Goal: Find specific page/section: Locate a particular part of the current website

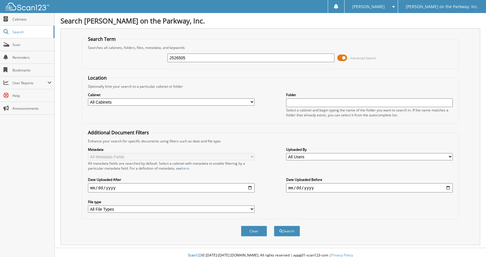
type input "2526505"
click at [274, 226] on button "Search" at bounding box center [287, 231] width 26 height 11
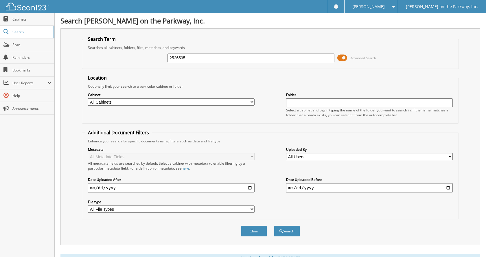
click at [349, 61] on span "Advanced Search" at bounding box center [357, 58] width 39 height 9
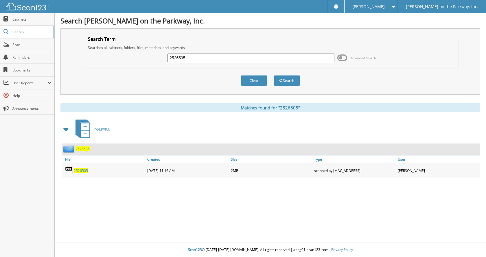
click at [72, 174] on img at bounding box center [69, 170] width 9 height 9
click at [78, 172] on span "2526505" at bounding box center [81, 170] width 14 height 5
click at [207, 61] on input "2526505" at bounding box center [251, 58] width 167 height 9
type input "2526506"
click at [274, 75] on button "Search" at bounding box center [287, 80] width 26 height 11
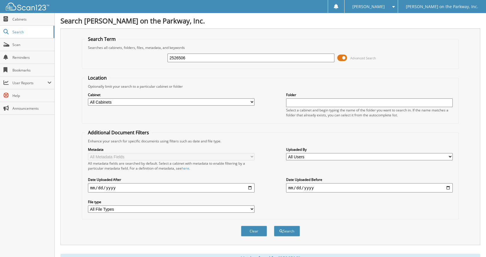
click at [346, 62] on span at bounding box center [343, 58] width 10 height 9
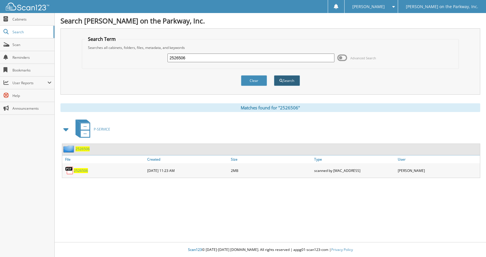
click at [285, 85] on button "Search" at bounding box center [287, 80] width 26 height 11
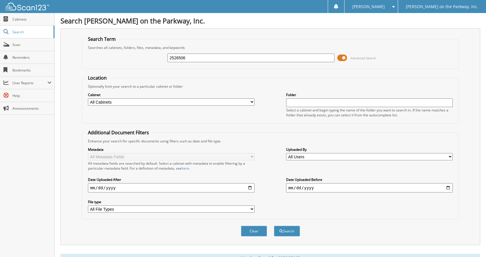
click at [344, 59] on span at bounding box center [343, 58] width 10 height 9
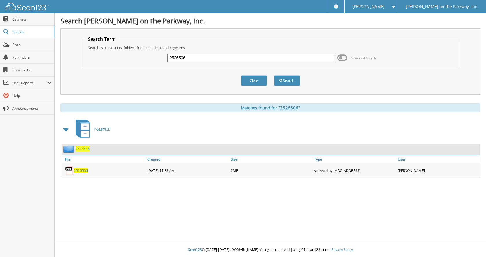
click at [85, 173] on span "2526506" at bounding box center [81, 170] width 14 height 5
click at [202, 61] on input "2526506" at bounding box center [251, 58] width 167 height 9
type input "2528231"
click at [274, 75] on button "Search" at bounding box center [287, 80] width 26 height 11
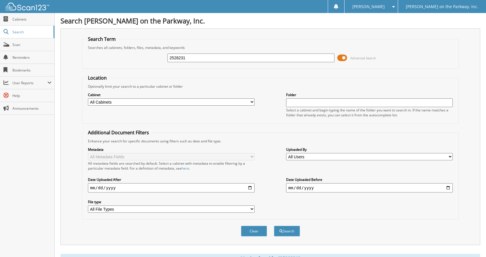
click at [342, 60] on span at bounding box center [343, 58] width 10 height 9
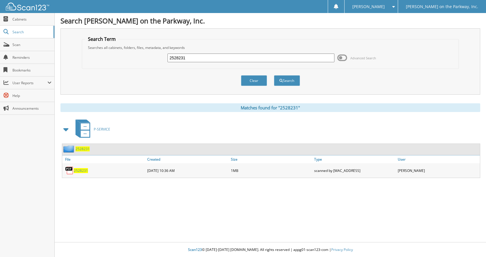
click at [85, 173] on span "2528231" at bounding box center [81, 170] width 14 height 5
